Goal: Task Accomplishment & Management: Use online tool/utility

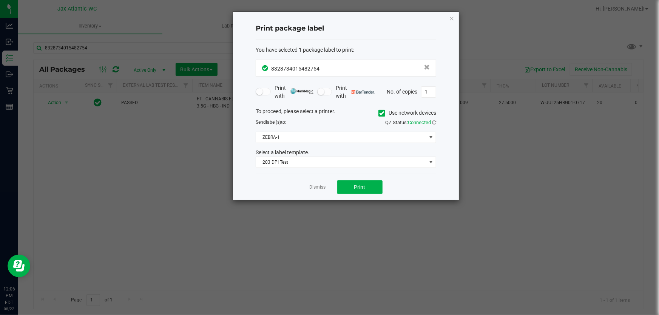
click at [317, 191] on app-cancel-button "Dismiss" at bounding box center [318, 187] width 16 height 8
click at [317, 190] on link "Dismiss" at bounding box center [318, 187] width 16 height 6
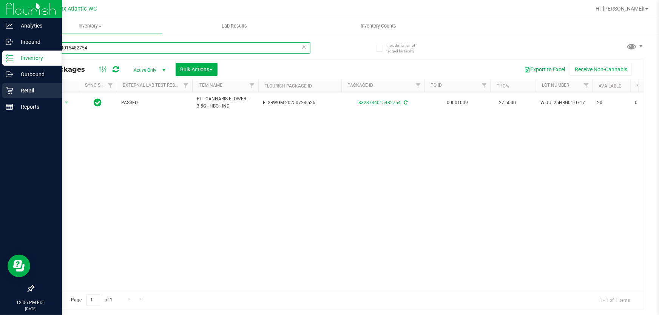
drag, startPoint x: 101, startPoint y: 44, endPoint x: 0, endPoint y: 98, distance: 114.3
click at [0, 97] on div "Analytics Inbound Inventory Outbound Retail Reports 12:06 PM EDT 08/22/2025 08/…" at bounding box center [329, 157] width 659 height 315
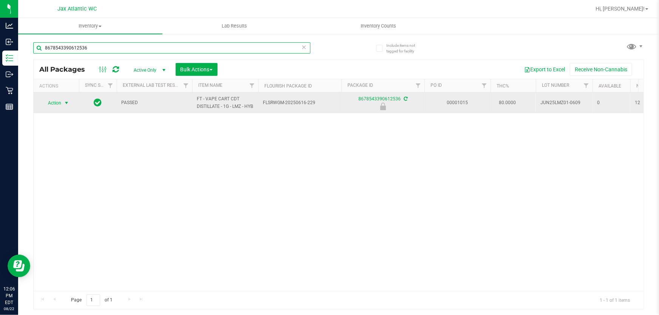
type input "8678543390612536"
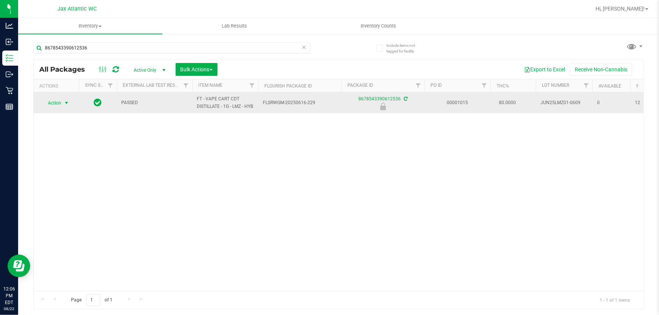
click at [53, 107] on span "Action" at bounding box center [51, 103] width 20 height 11
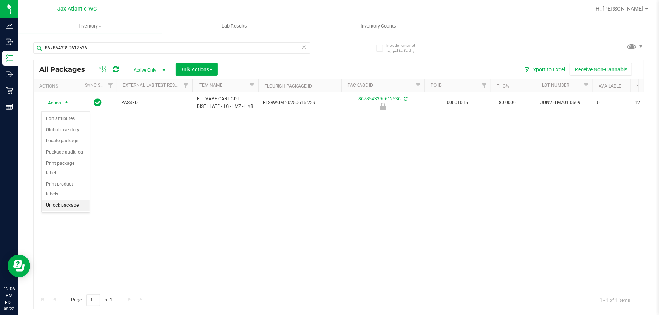
click at [74, 200] on li "Unlock package" at bounding box center [66, 205] width 48 height 11
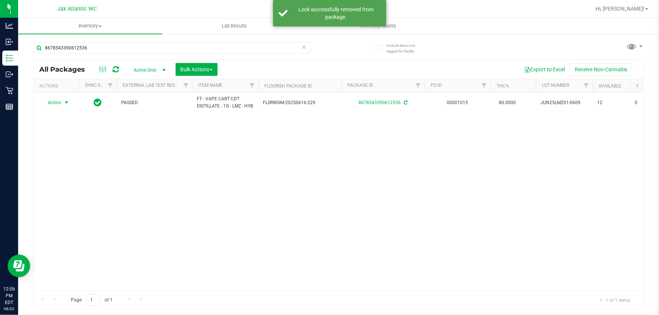
click at [57, 106] on span "Action" at bounding box center [51, 102] width 20 height 11
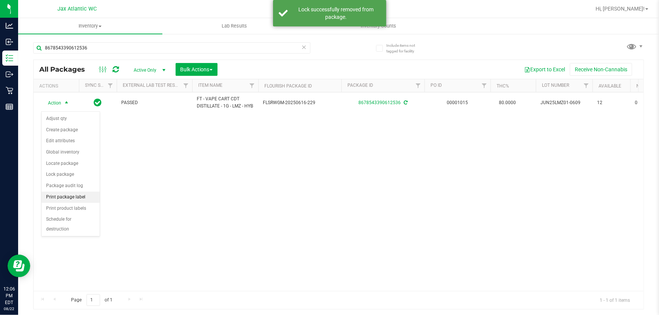
click at [78, 195] on li "Print package label" at bounding box center [71, 197] width 58 height 11
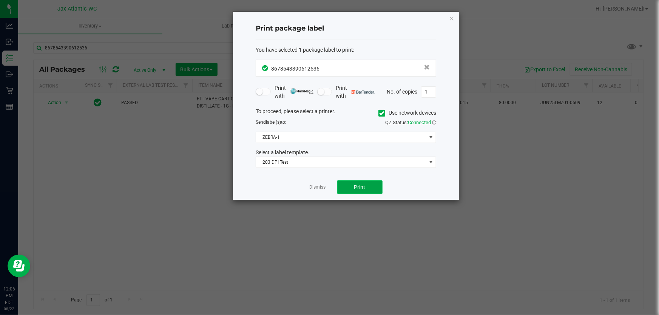
click at [365, 185] on span "Print" at bounding box center [359, 187] width 11 height 6
drag, startPoint x: 310, startPoint y: 183, endPoint x: 319, endPoint y: 185, distance: 9.7
click at [314, 184] on app-cancel-button "Dismiss" at bounding box center [318, 187] width 16 height 8
click at [319, 185] on link "Dismiss" at bounding box center [318, 187] width 16 height 6
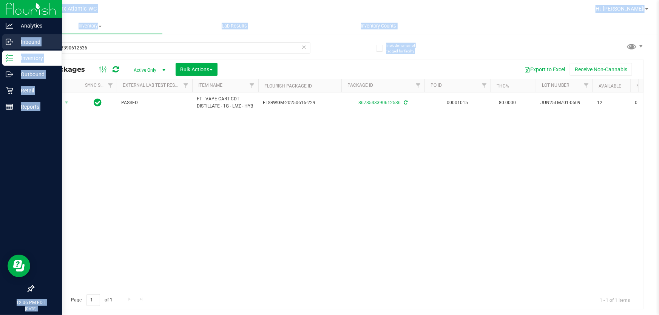
drag, startPoint x: 0, startPoint y: 52, endPoint x: 38, endPoint y: 45, distance: 38.5
click at [0, 43] on div "Analytics Inbound Inventory Outbound Retail Reports 12:06 PM EDT 08/22/2025 08/…" at bounding box center [329, 157] width 659 height 315
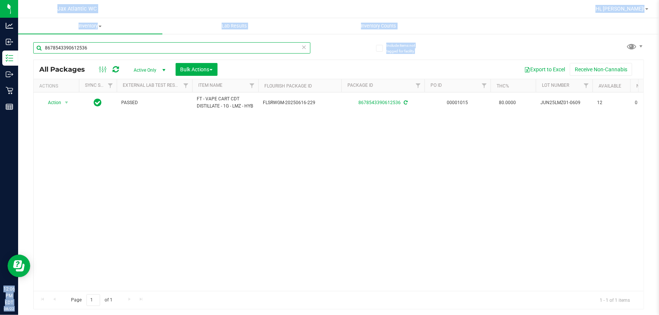
click at [98, 48] on input "8678543390612536" at bounding box center [171, 47] width 277 height 11
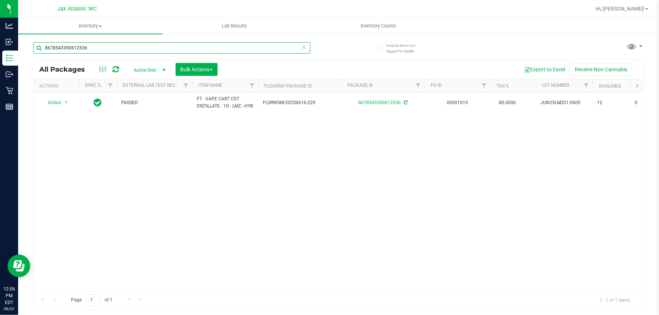
drag, startPoint x: 95, startPoint y: 51, endPoint x: 31, endPoint y: 54, distance: 64.2
click at [35, 52] on input "8678543390612536" at bounding box center [171, 47] width 277 height 11
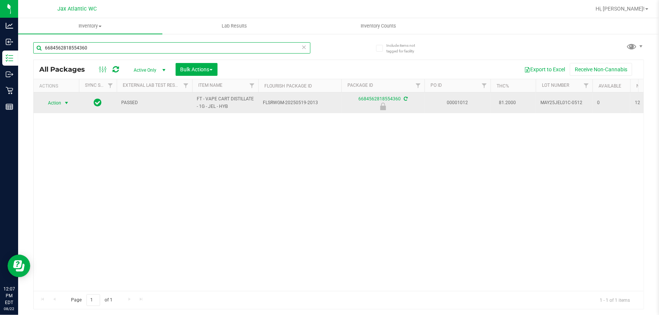
type input "6684562818554360"
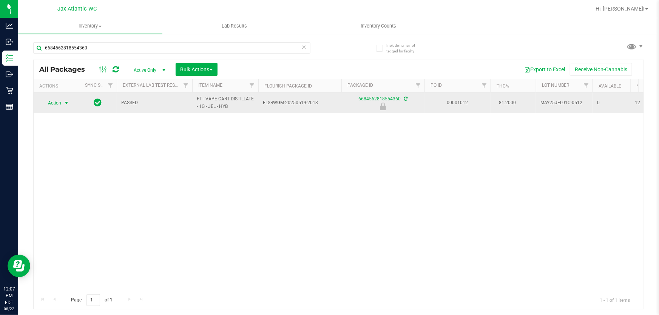
click at [63, 103] on span "select" at bounding box center [66, 103] width 9 height 11
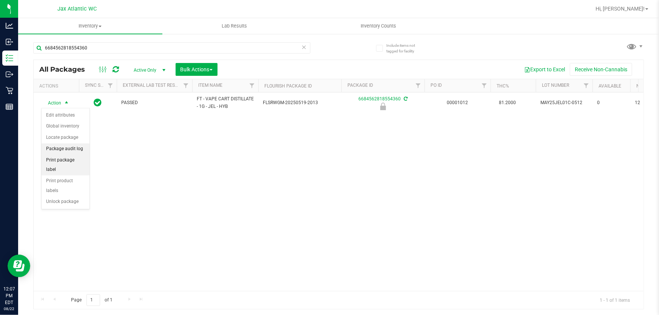
click at [67, 162] on li "Print package label" at bounding box center [66, 165] width 48 height 21
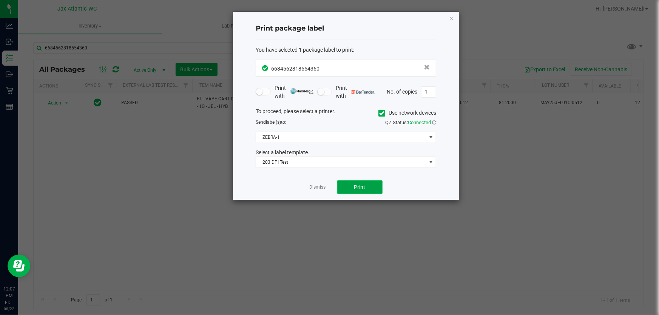
click at [352, 188] on button "Print" at bounding box center [359, 187] width 45 height 14
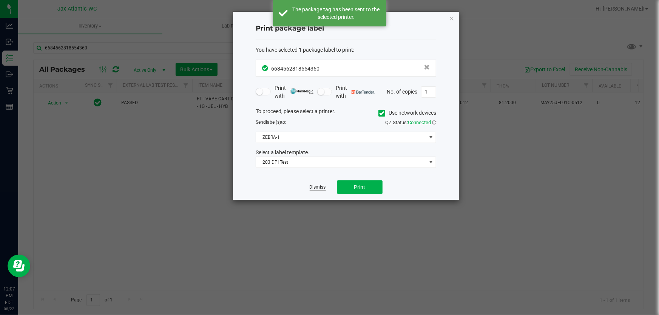
click at [316, 188] on link "Dismiss" at bounding box center [318, 187] width 16 height 6
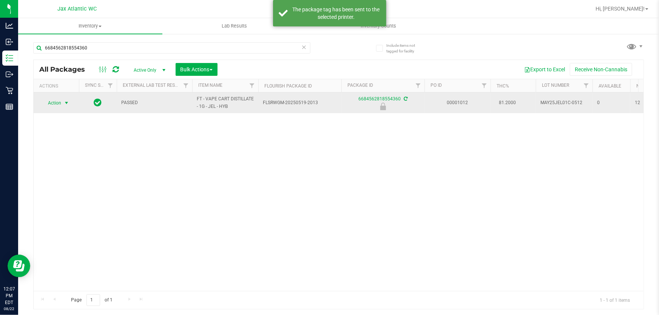
click at [67, 106] on span "select" at bounding box center [66, 103] width 6 height 6
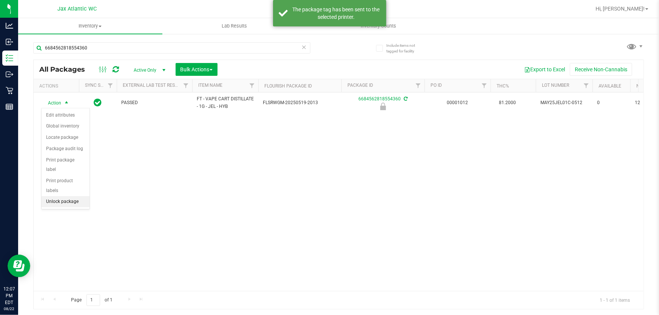
click at [64, 196] on li "Unlock package" at bounding box center [66, 201] width 48 height 11
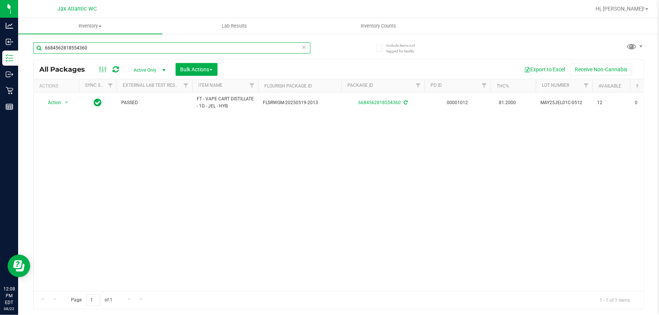
drag, startPoint x: 114, startPoint y: 45, endPoint x: 185, endPoint y: 48, distance: 70.3
click at [0, 36] on div "Analytics Inbound Inventory Outbound Retail Reports 12:08 PM EDT 08/22/2025 08/…" at bounding box center [329, 157] width 659 height 315
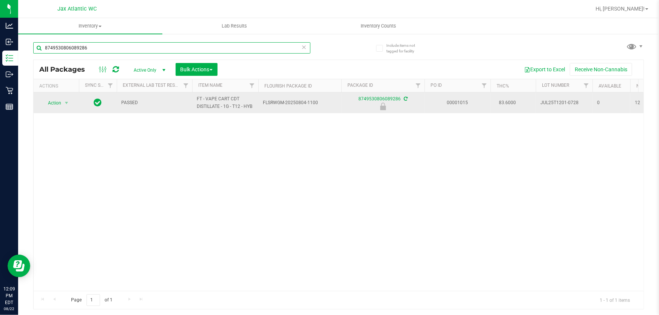
type input "8749530806089286"
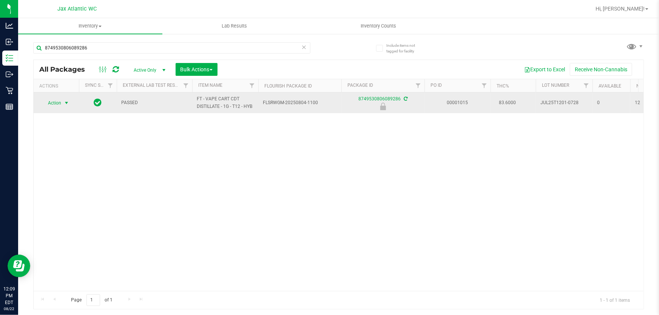
click at [70, 98] on span "select" at bounding box center [66, 103] width 9 height 11
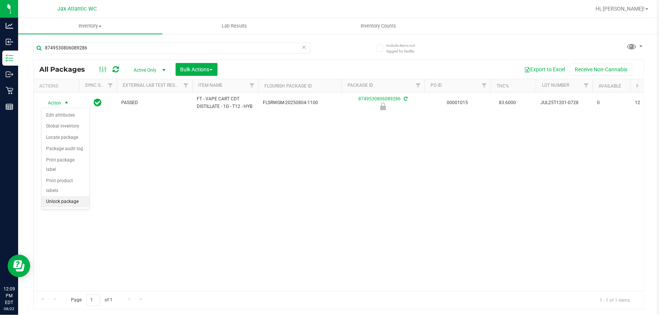
drag, startPoint x: 55, startPoint y: 192, endPoint x: 62, endPoint y: 195, distance: 6.9
click at [56, 196] on li "Unlock package" at bounding box center [66, 201] width 48 height 11
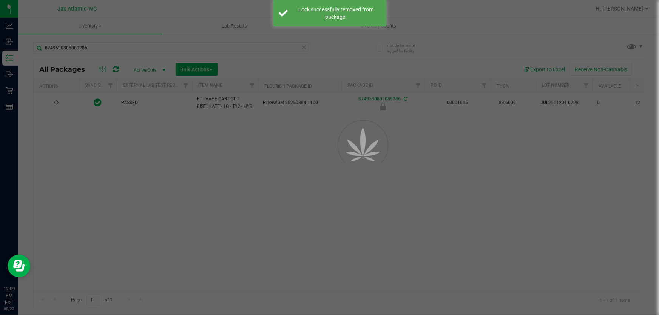
click at [49, 103] on div at bounding box center [329, 157] width 659 height 315
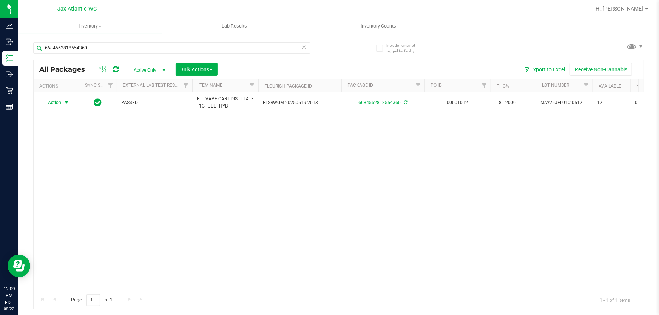
drag, startPoint x: 63, startPoint y: 109, endPoint x: 61, endPoint y: 151, distance: 42.4
click at [45, 98] on span "Action" at bounding box center [51, 102] width 20 height 11
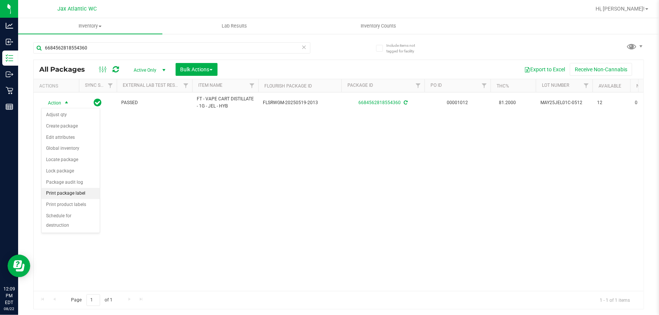
click at [73, 194] on li "Print package label" at bounding box center [71, 193] width 58 height 11
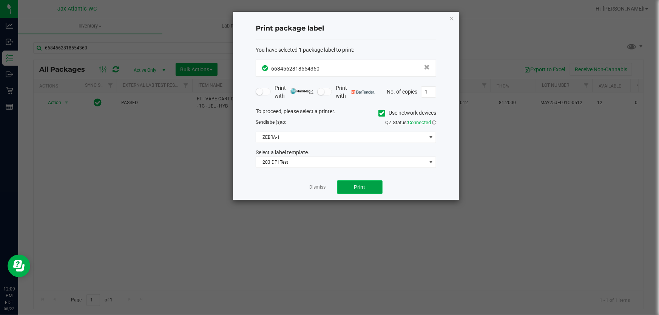
click at [378, 189] on button "Print" at bounding box center [359, 187] width 45 height 14
click at [450, 18] on icon "button" at bounding box center [451, 18] width 5 height 9
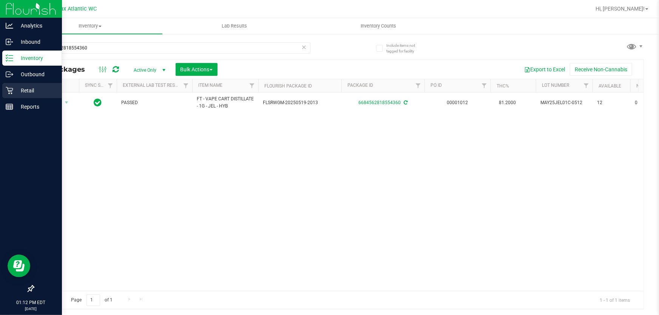
click at [13, 89] on p "Retail" at bounding box center [35, 90] width 45 height 9
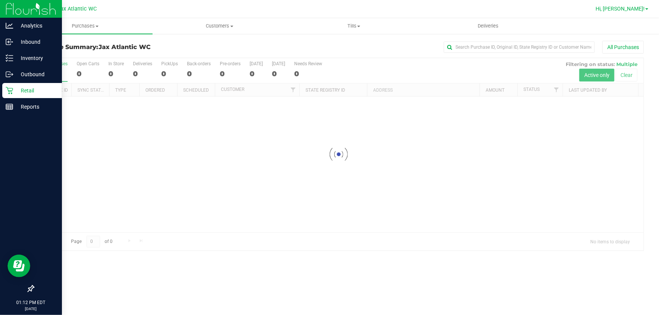
click at [634, 9] on span "Hi, [PERSON_NAME]!" at bounding box center [619, 9] width 49 height 6
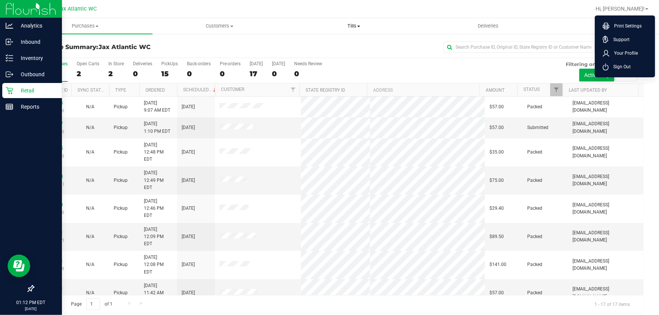
click at [358, 29] on span "Tills" at bounding box center [354, 26] width 134 height 7
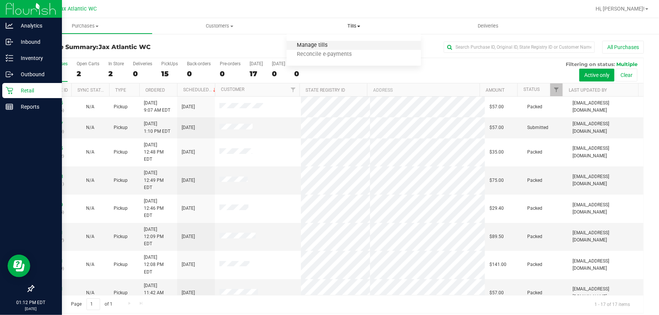
click at [334, 45] on span "Manage tills" at bounding box center [311, 45] width 51 height 6
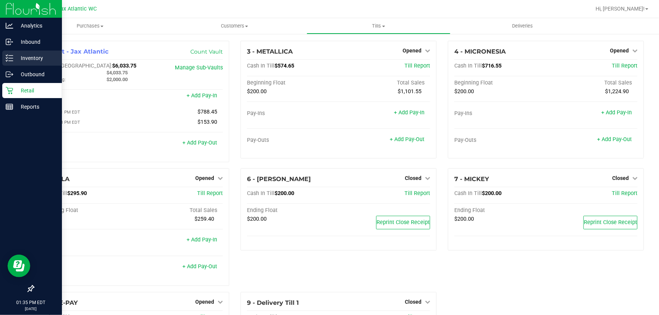
click at [14, 63] on div "Inventory" at bounding box center [32, 58] width 60 height 15
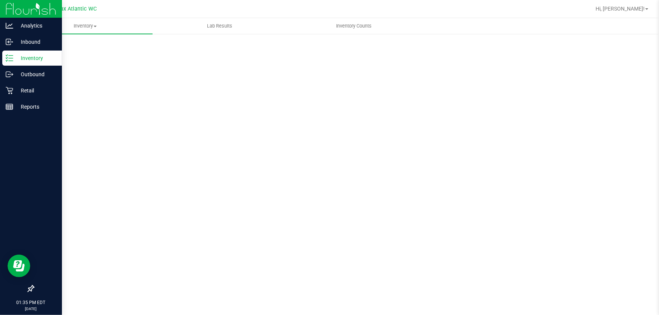
click at [26, 58] on p "Inventory" at bounding box center [35, 58] width 45 height 9
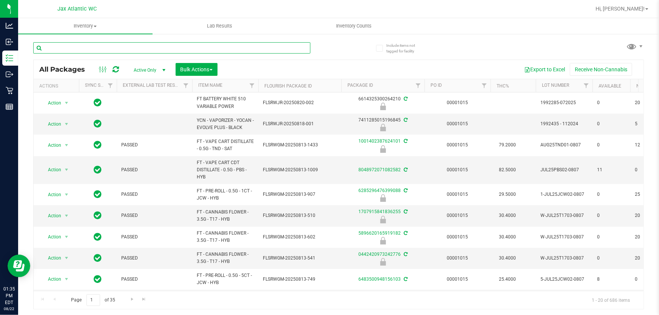
click at [91, 50] on input "text" at bounding box center [171, 47] width 277 height 11
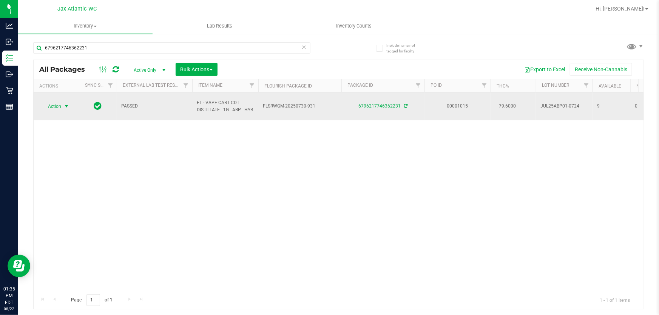
click at [42, 109] on span "Action" at bounding box center [51, 106] width 20 height 11
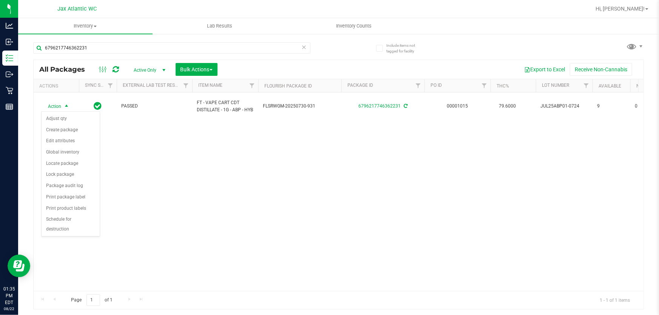
click at [209, 150] on div "Action Action Adjust qty Create package Edit attributes Global inventory Locate…" at bounding box center [339, 191] width 610 height 199
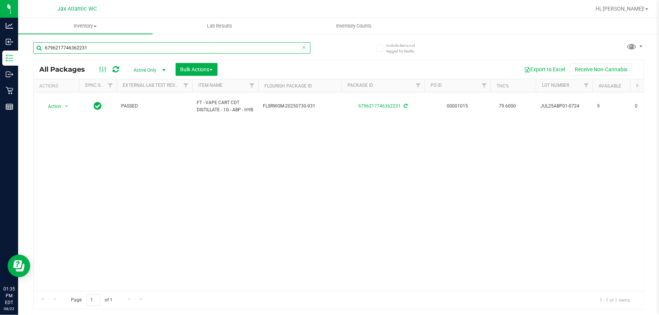
click at [123, 44] on input "6796217746362231" at bounding box center [171, 47] width 277 height 11
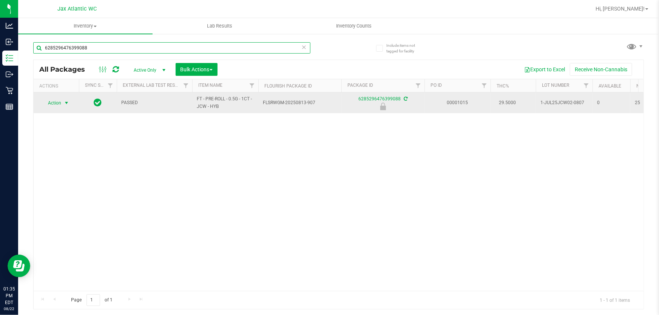
type input "6285296476399088"
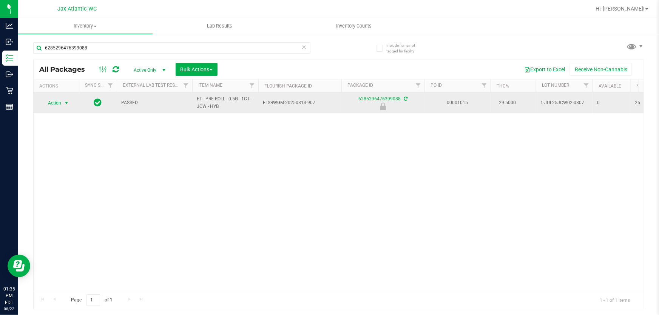
click at [55, 103] on span "Action" at bounding box center [51, 103] width 20 height 11
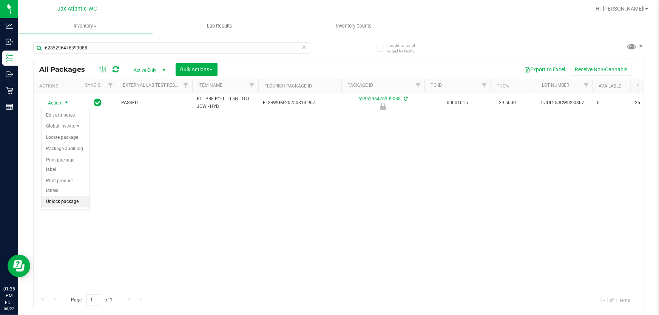
click at [76, 196] on li "Unlock package" at bounding box center [66, 201] width 48 height 11
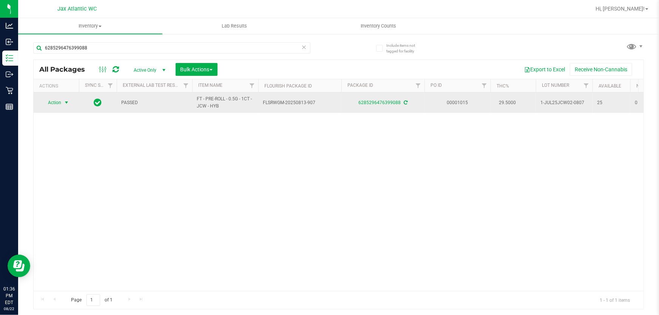
click at [60, 106] on span "Action" at bounding box center [51, 102] width 20 height 11
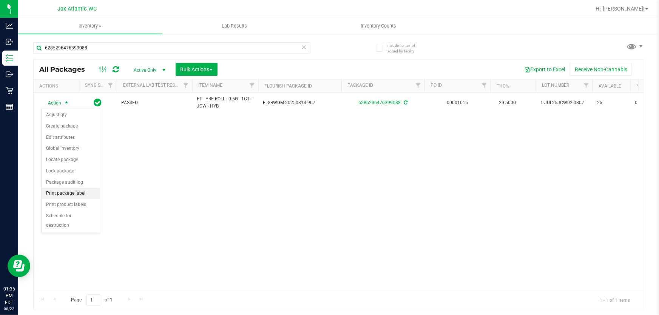
click at [86, 192] on li "Print package label" at bounding box center [71, 193] width 58 height 11
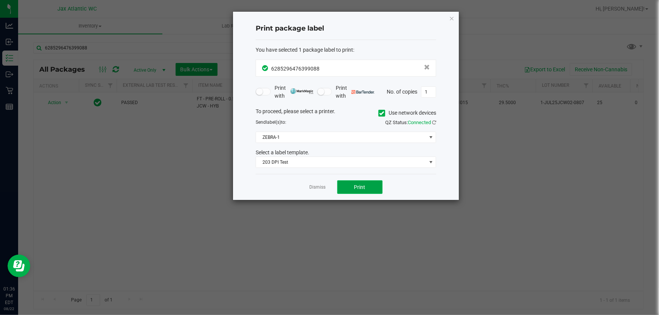
click at [362, 185] on span "Print" at bounding box center [359, 187] width 11 height 6
drag, startPoint x: 316, startPoint y: 185, endPoint x: 214, endPoint y: 79, distance: 147.1
click at [316, 185] on link "Dismiss" at bounding box center [318, 187] width 16 height 6
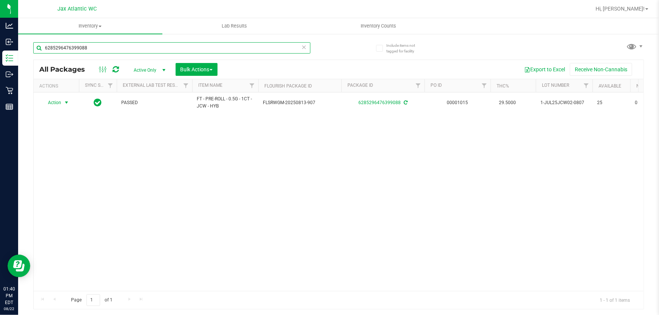
click at [113, 43] on input "6285296476399088" at bounding box center [171, 47] width 277 height 11
click at [112, 44] on input "6285296476399088" at bounding box center [171, 47] width 277 height 11
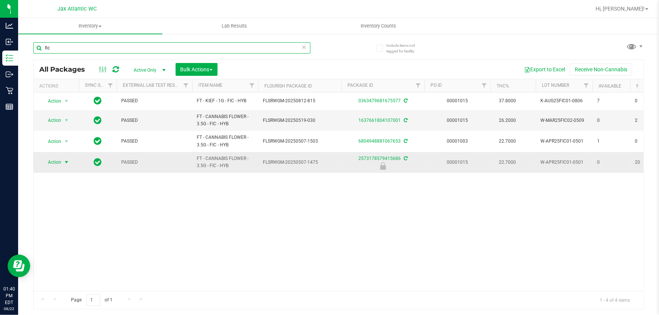
type input "fic"
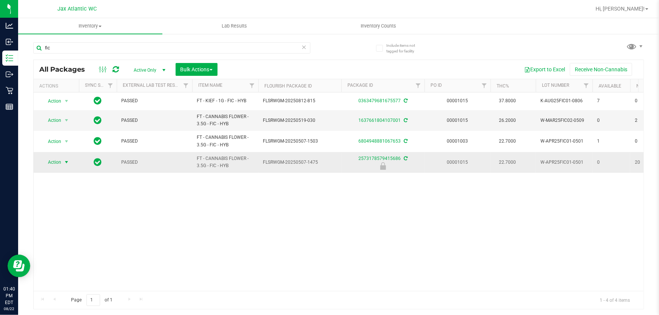
click at [51, 160] on span "Action" at bounding box center [51, 162] width 20 height 11
click at [75, 256] on li "Unlock package" at bounding box center [66, 261] width 48 height 11
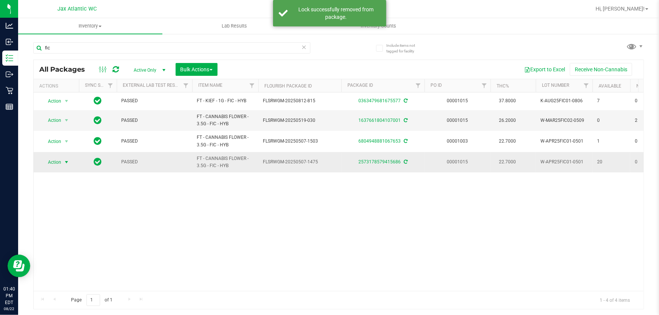
click at [56, 162] on span "Action" at bounding box center [51, 162] width 20 height 11
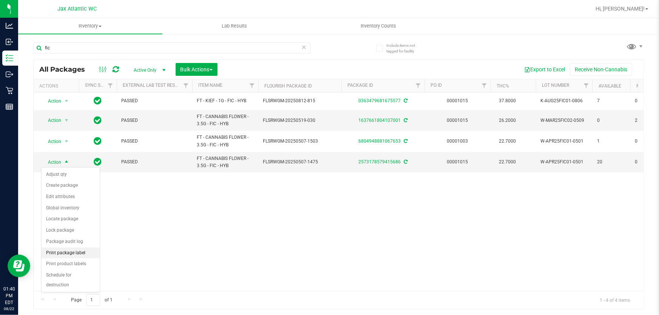
click at [79, 251] on li "Print package label" at bounding box center [71, 253] width 58 height 11
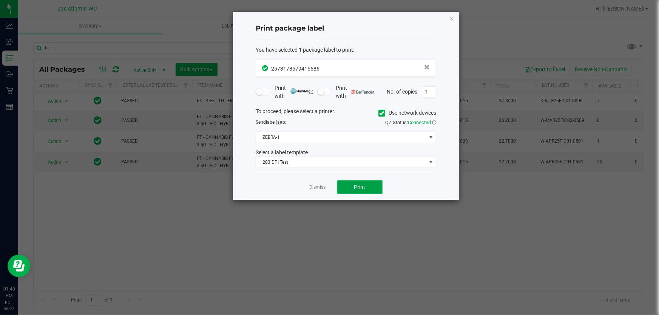
click at [357, 186] on span "Print" at bounding box center [359, 187] width 11 height 6
drag, startPoint x: 317, startPoint y: 188, endPoint x: 311, endPoint y: 185, distance: 7.1
click at [317, 188] on link "Dismiss" at bounding box center [318, 187] width 16 height 6
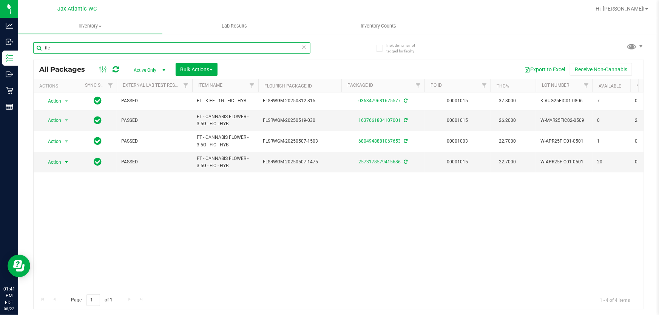
click at [103, 46] on input "fic" at bounding box center [171, 47] width 277 height 11
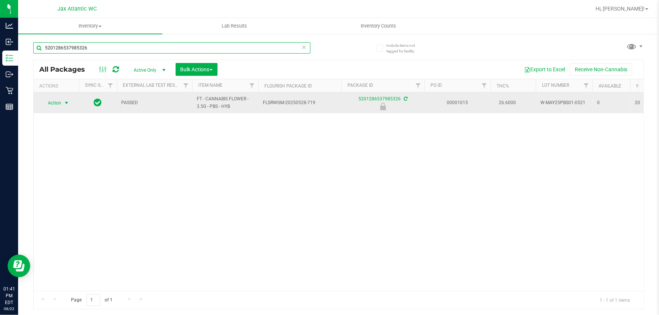
type input "5201286537985326"
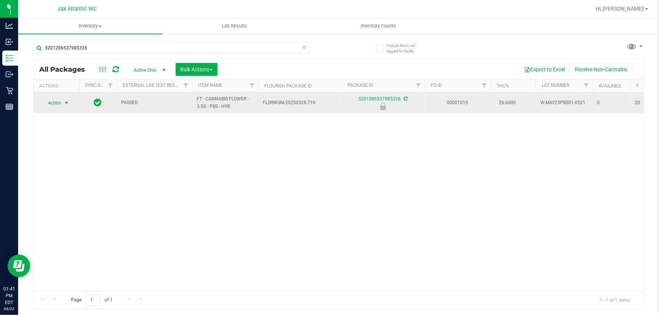
click at [59, 100] on span "Action" at bounding box center [51, 103] width 20 height 11
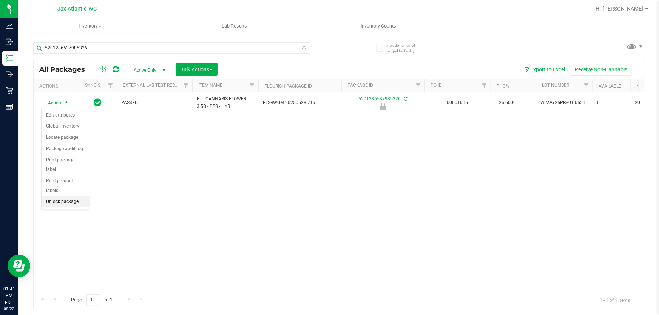
click at [67, 196] on li "Unlock package" at bounding box center [66, 201] width 48 height 11
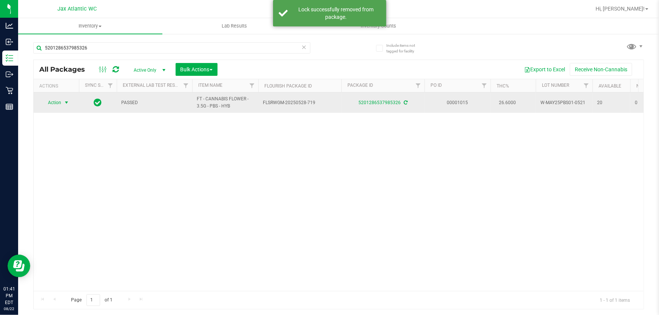
click at [51, 102] on span "Action" at bounding box center [51, 102] width 20 height 11
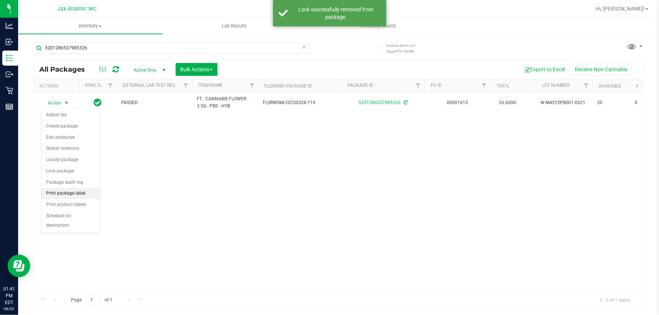
click at [75, 196] on li "Print package label" at bounding box center [71, 193] width 58 height 11
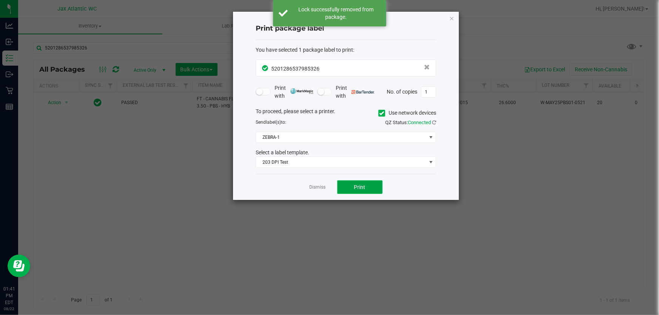
click at [361, 184] on span "Print" at bounding box center [359, 187] width 11 height 6
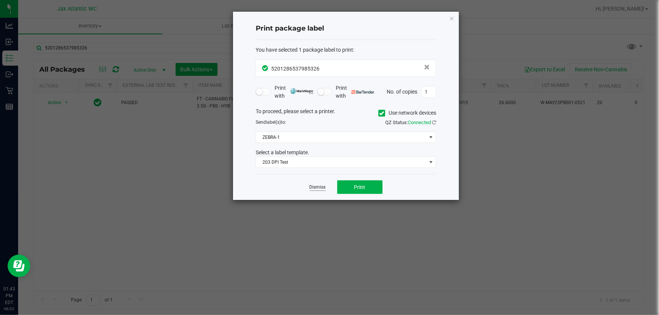
click at [314, 185] on link "Dismiss" at bounding box center [318, 187] width 16 height 6
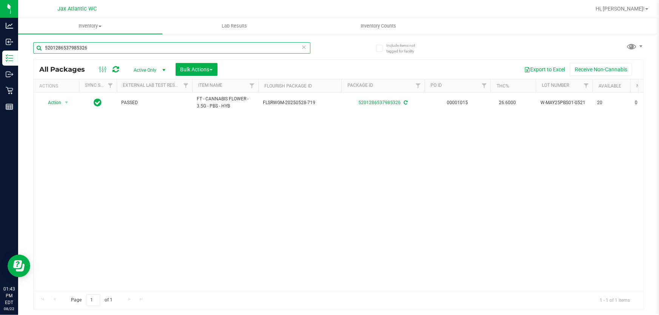
click at [110, 46] on input "5201286537985326" at bounding box center [171, 47] width 277 height 11
click at [105, 47] on input "8102868112254206" at bounding box center [171, 47] width 277 height 11
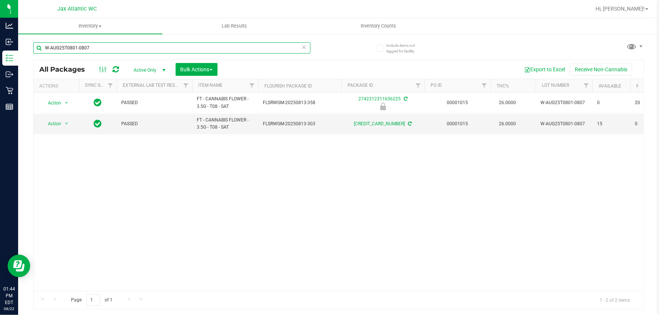
click at [130, 46] on input "W-AUG25T0801-0807" at bounding box center [171, 47] width 277 height 11
click at [129, 46] on input "W-AUG25T0801-0807" at bounding box center [171, 47] width 277 height 11
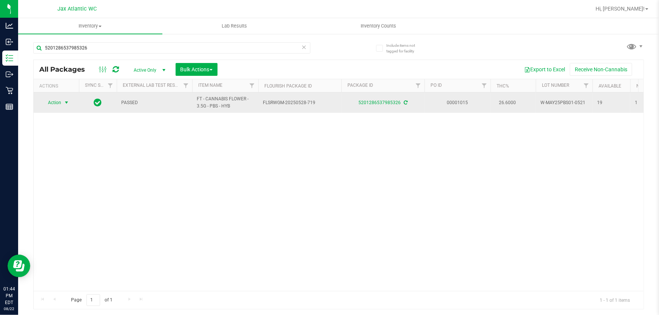
click at [63, 102] on span "select" at bounding box center [66, 102] width 9 height 11
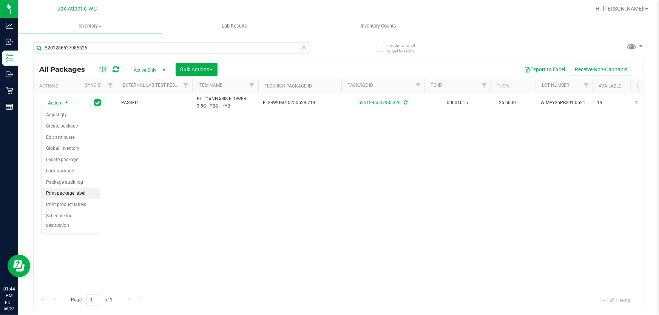
click at [87, 196] on li "Print package label" at bounding box center [71, 193] width 58 height 11
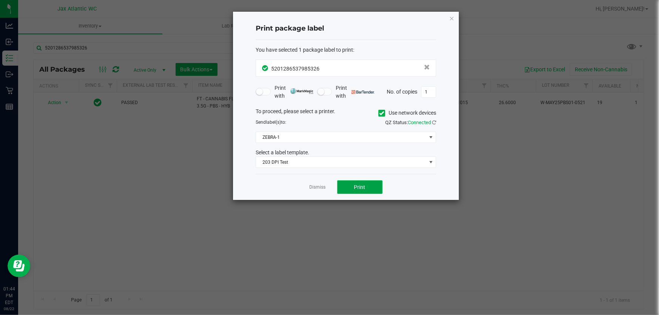
click at [350, 189] on button "Print" at bounding box center [359, 187] width 45 height 14
click at [314, 185] on link "Dismiss" at bounding box center [318, 187] width 16 height 6
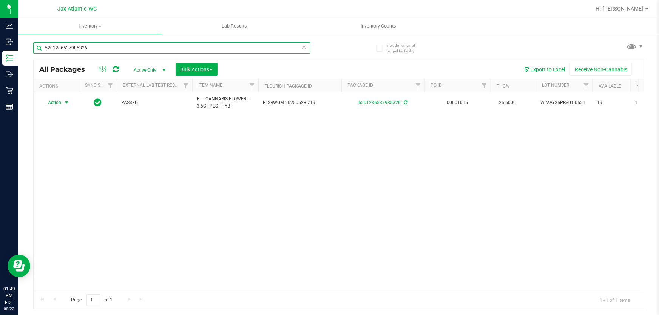
click at [142, 51] on input "5201286537985326" at bounding box center [171, 47] width 277 height 11
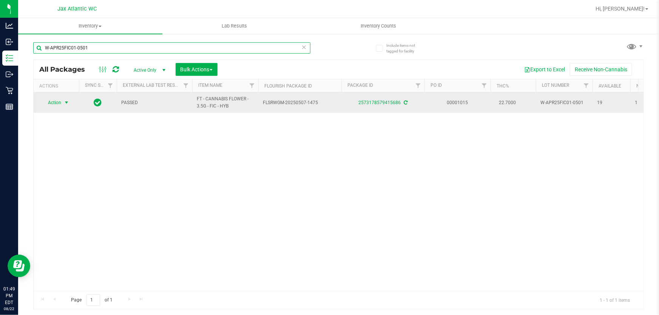
type input "W-APR25FIC01-0501"
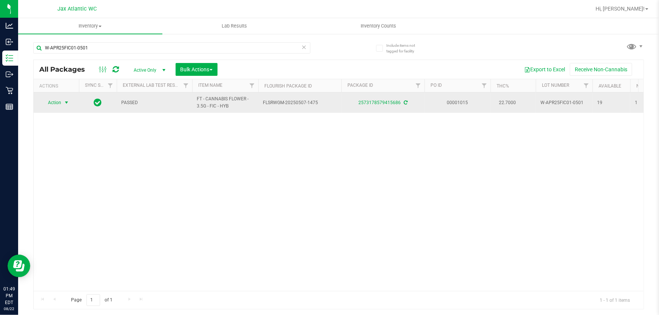
click at [51, 102] on span "Action" at bounding box center [51, 102] width 20 height 11
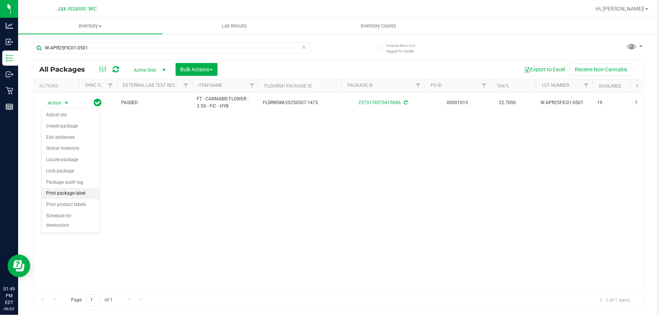
click at [72, 196] on li "Print package label" at bounding box center [71, 193] width 58 height 11
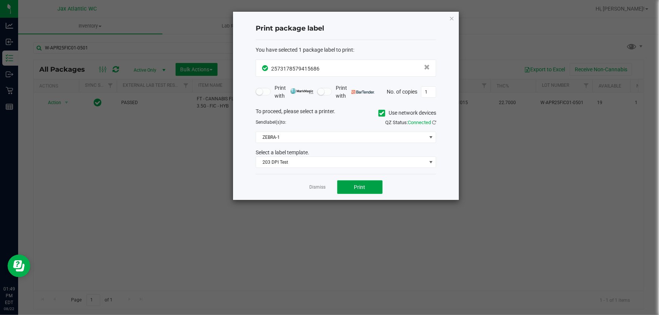
drag, startPoint x: 350, startPoint y: 192, endPoint x: 347, endPoint y: 196, distance: 5.1
click at [350, 195] on div "Dismiss Print" at bounding box center [346, 187] width 180 height 26
click at [353, 189] on button "Print" at bounding box center [359, 187] width 45 height 14
click at [449, 18] on icon "button" at bounding box center [451, 18] width 5 height 9
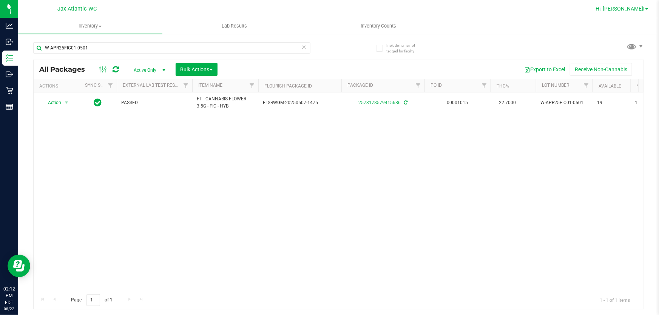
click at [634, 9] on span "Hi, [PERSON_NAME]!" at bounding box center [619, 9] width 49 height 6
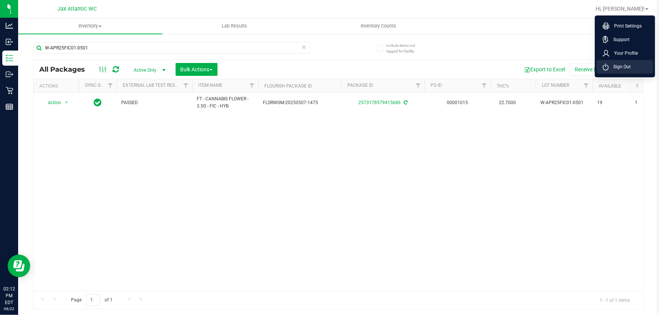
click at [624, 64] on span "Sign Out" at bounding box center [619, 67] width 22 height 8
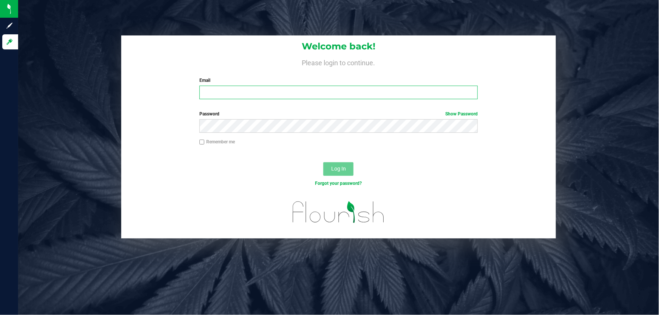
click at [297, 97] on input "Email" at bounding box center [338, 93] width 279 height 14
type input "Apotignano@liveparallel.com"
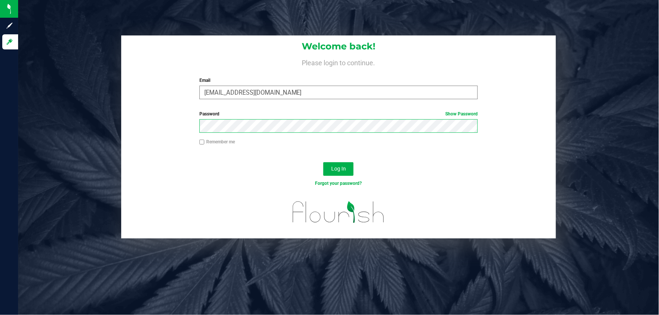
click at [323, 162] on button "Log In" at bounding box center [338, 169] width 30 height 14
